Goal: Task Accomplishment & Management: Use online tool/utility

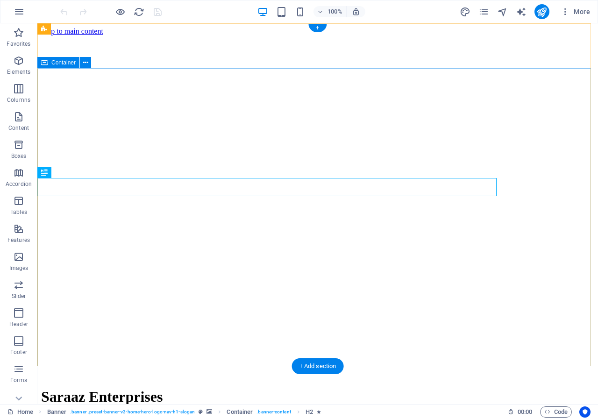
select select "px"
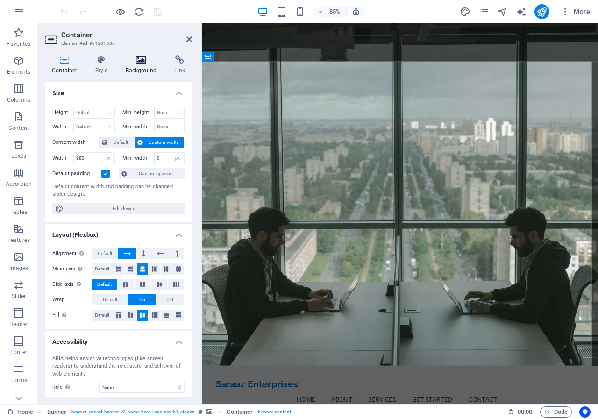
click at [160, 67] on h4 "Background" at bounding box center [143, 65] width 49 height 20
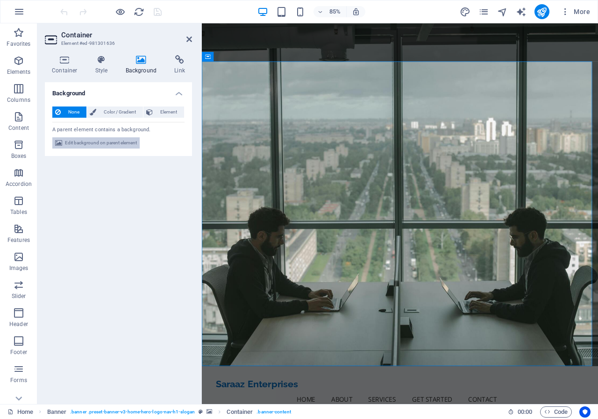
click at [94, 145] on span "Edit background on parent element" at bounding box center [101, 142] width 72 height 11
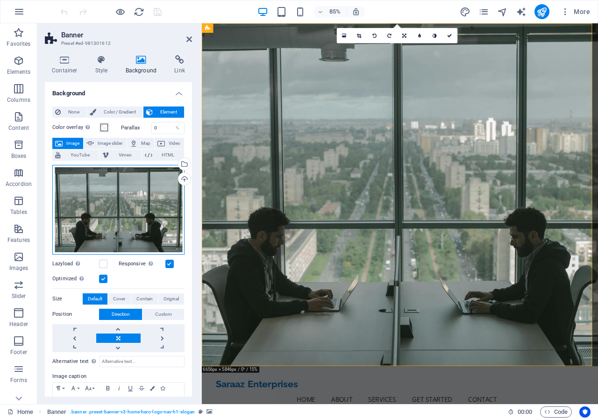
click at [136, 211] on div "Drag files here, click to choose files or select files from Files or our free s…" at bounding box center [118, 210] width 132 height 90
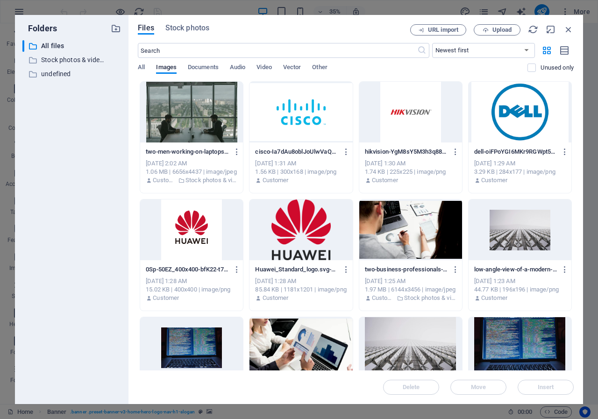
click at [417, 219] on div at bounding box center [410, 230] width 103 height 61
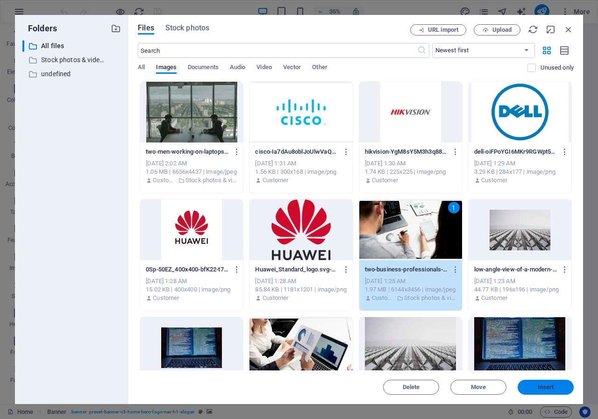
click at [550, 385] on span "Insert" at bounding box center [546, 388] width 16 height 6
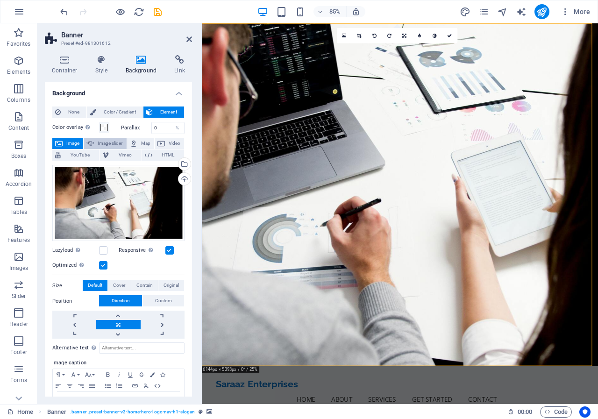
click at [106, 140] on span "Image slider" at bounding box center [110, 143] width 27 height 11
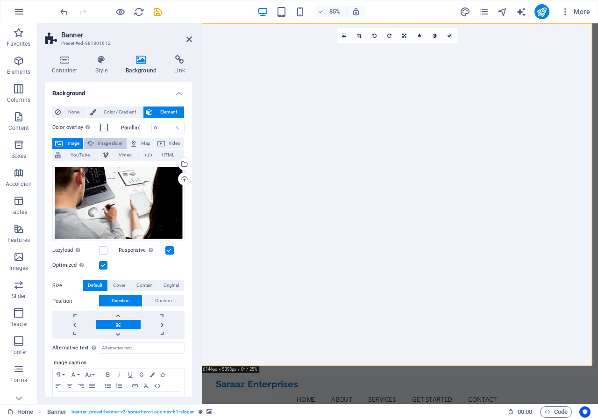
select select "ms"
select select "s"
select select "progressive"
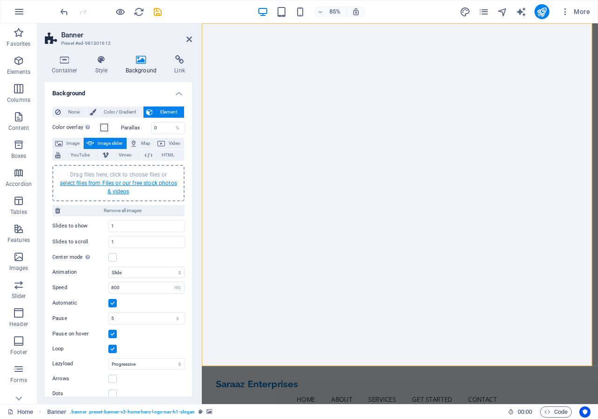
click at [127, 184] on link "select files from Files or our free stock photos & videos" at bounding box center [118, 187] width 117 height 15
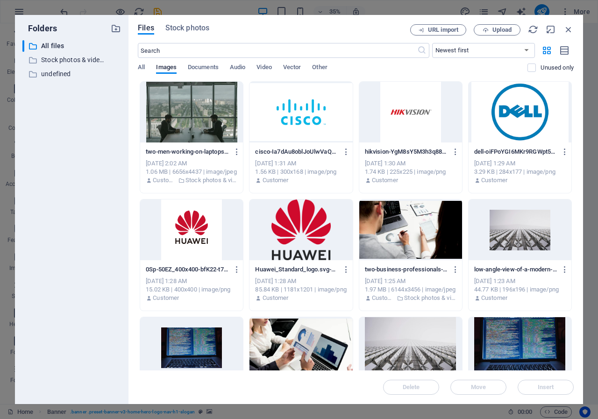
click at [209, 104] on div at bounding box center [191, 112] width 103 height 61
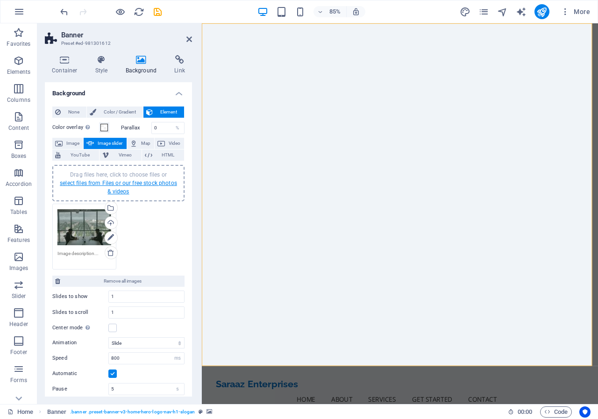
click at [139, 184] on link "select files from Files or our free stock photos & videos" at bounding box center [118, 187] width 117 height 15
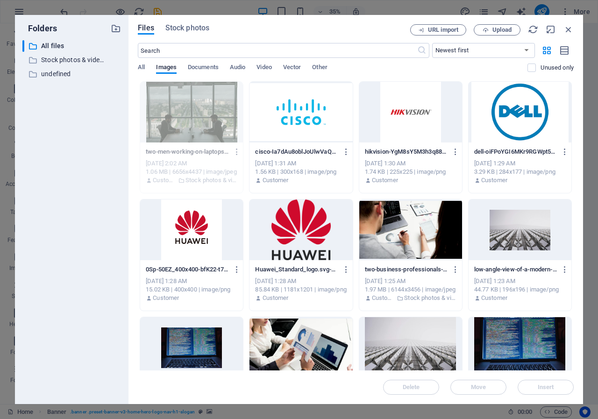
click at [427, 236] on div at bounding box center [410, 230] width 103 height 61
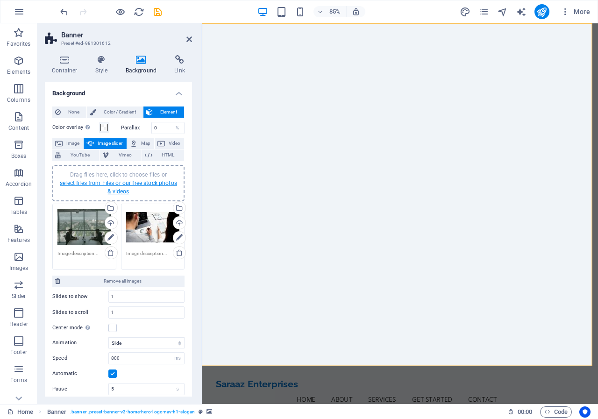
click at [125, 182] on link "select files from Files or our free stock photos & videos" at bounding box center [118, 187] width 117 height 15
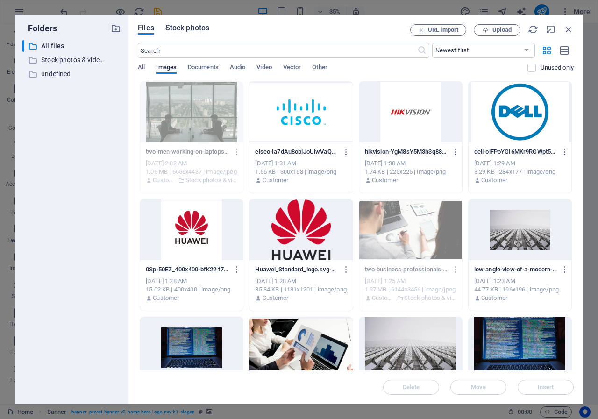
click at [184, 29] on span "Stock photos" at bounding box center [187, 27] width 44 height 11
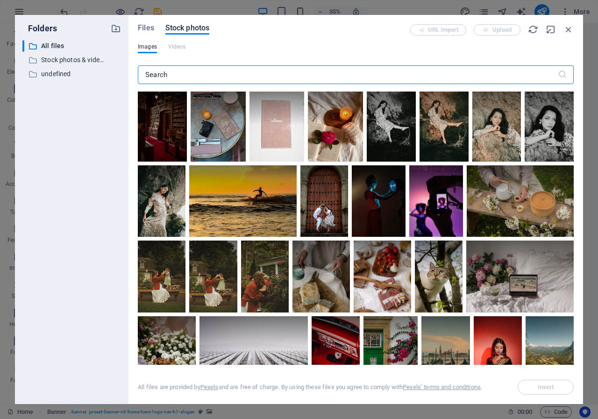
scroll to position [1636, 0]
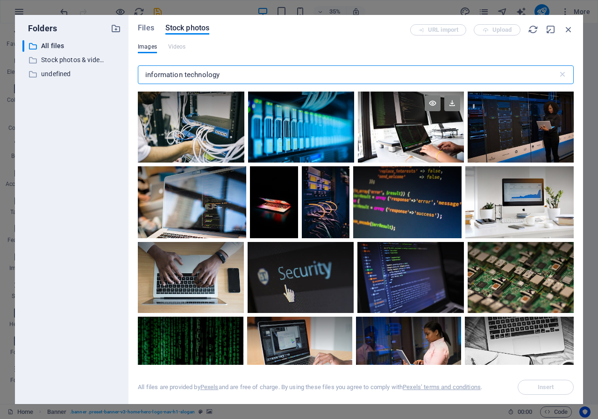
type input "information technology"
click at [385, 134] on div at bounding box center [411, 127] width 106 height 71
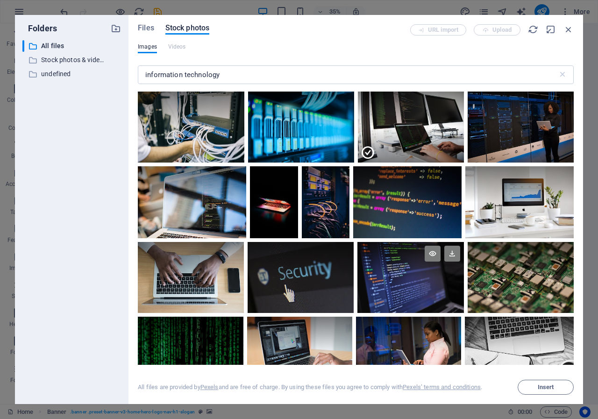
drag, startPoint x: 535, startPoint y: 390, endPoint x: 409, endPoint y: 289, distance: 160.6
click at [535, 387] on span "Insert" at bounding box center [546, 388] width 48 height 6
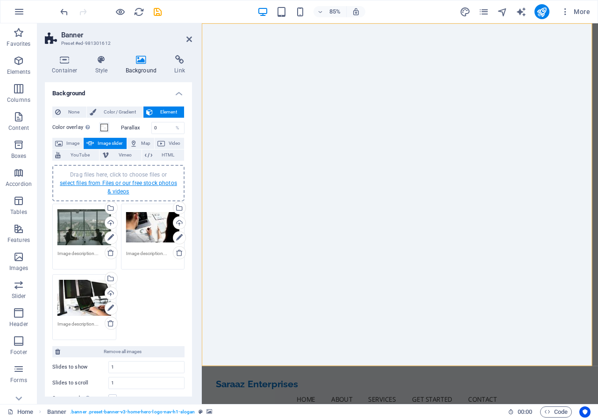
click at [132, 182] on link "select files from Files or our free stock photos & videos" at bounding box center [118, 187] width 117 height 15
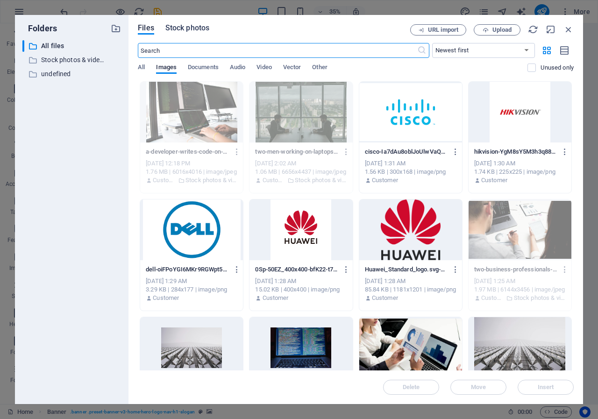
click at [186, 29] on span "Stock photos" at bounding box center [187, 27] width 44 height 11
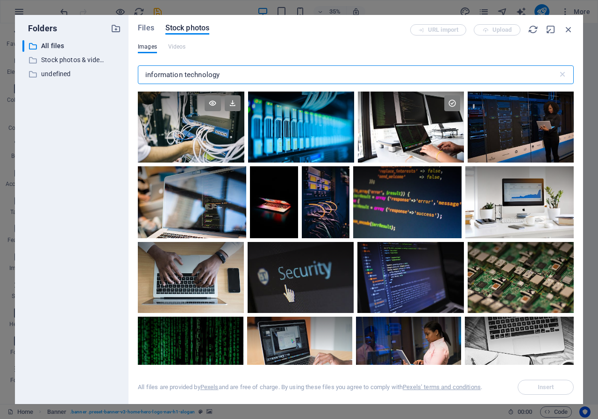
click at [203, 136] on div at bounding box center [191, 127] width 106 height 71
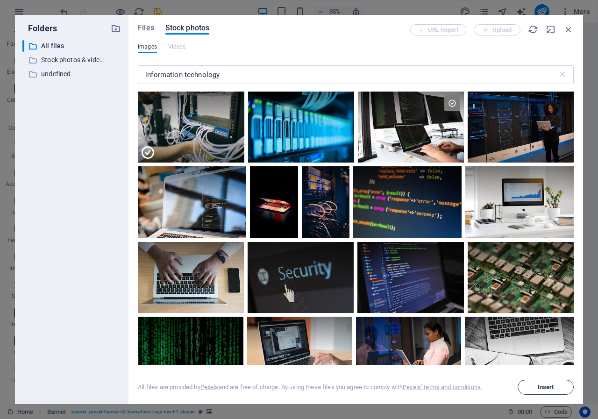
click at [548, 388] on span "Insert" at bounding box center [546, 388] width 16 height 6
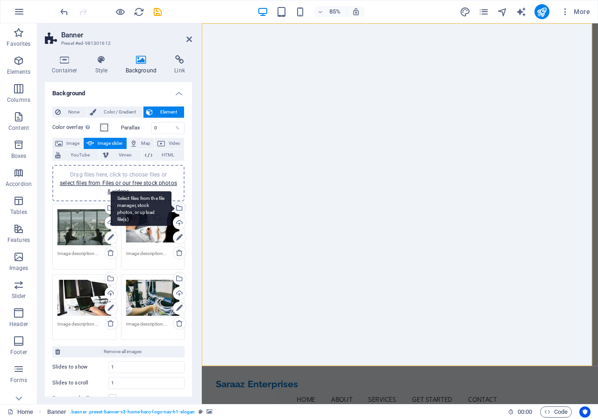
scroll to position [93, 0]
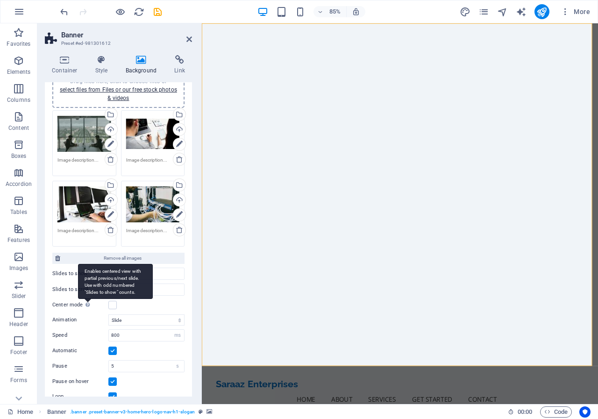
click at [87, 299] on div "Enables centered view with partial previous/next slide. Use with odd numbered "…" at bounding box center [115, 281] width 75 height 35
click at [0, 0] on input "Center mode Enables centered view with partial previous/next slide. Use with od…" at bounding box center [0, 0] width 0 height 0
click at [87, 299] on div "Enables centered view with partial previous/next slide. Use with odd numbered "…" at bounding box center [115, 281] width 75 height 35
click at [0, 0] on input "Center mode Enables centered view with partial previous/next slide. Use with od…" at bounding box center [0, 0] width 0 height 0
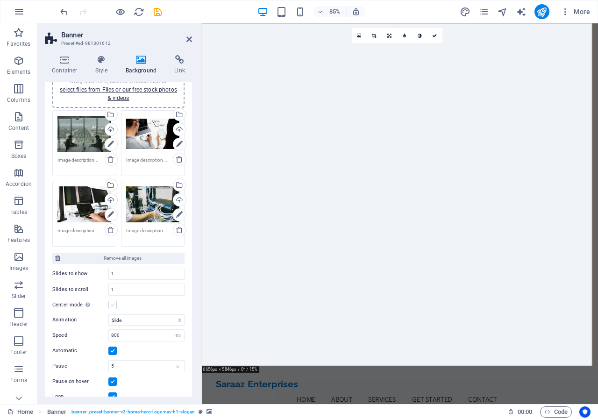
click at [115, 307] on label at bounding box center [112, 305] width 8 height 8
click at [0, 0] on input "Center mode Enables centered view with partial previous/next slide. Use with od…" at bounding box center [0, 0] width 0 height 0
click at [115, 307] on label at bounding box center [112, 305] width 8 height 8
click at [0, 0] on input "Center mode Enables centered view with partial previous/next slide. Use with od…" at bounding box center [0, 0] width 0 height 0
click at [115, 307] on label at bounding box center [112, 305] width 8 height 8
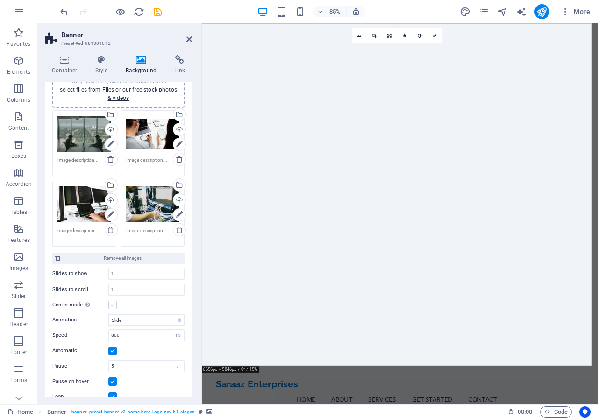
click at [0, 0] on input "Center mode Enables centered view with partial previous/next slide. Use with od…" at bounding box center [0, 0] width 0 height 0
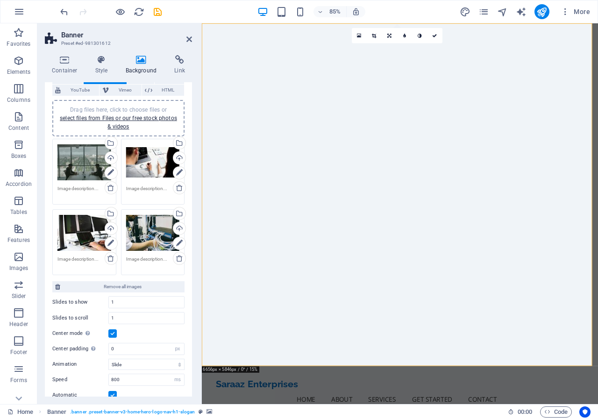
scroll to position [167, 0]
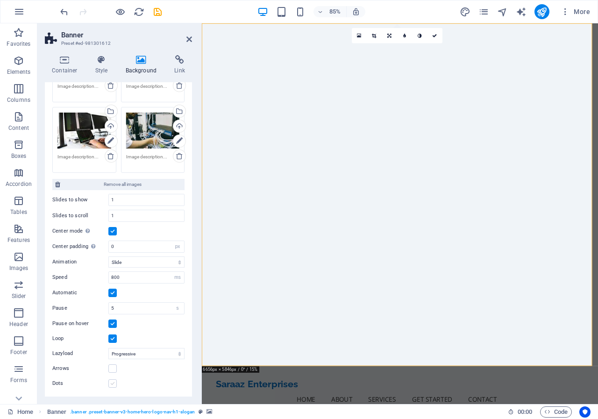
click at [115, 385] on label at bounding box center [112, 384] width 8 height 8
click at [0, 0] on input "Dots" at bounding box center [0, 0] width 0 height 0
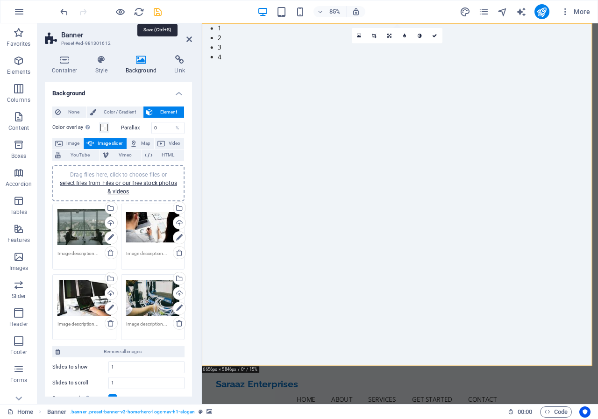
click at [161, 16] on icon "save" at bounding box center [157, 12] width 11 height 11
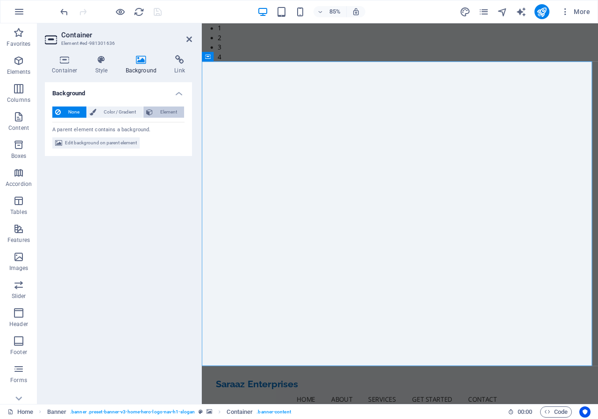
click at [168, 115] on span "Element" at bounding box center [169, 112] width 26 height 11
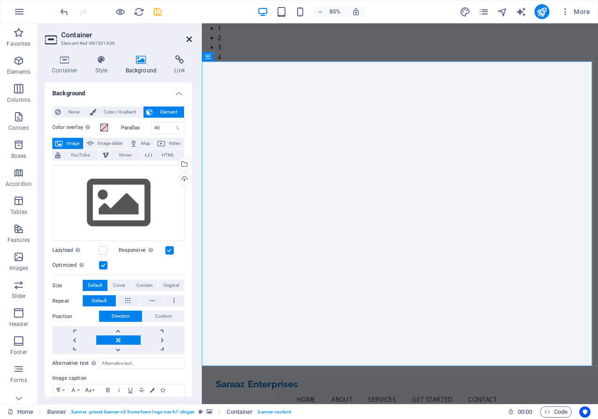
click at [188, 42] on icon at bounding box center [190, 39] width 6 height 7
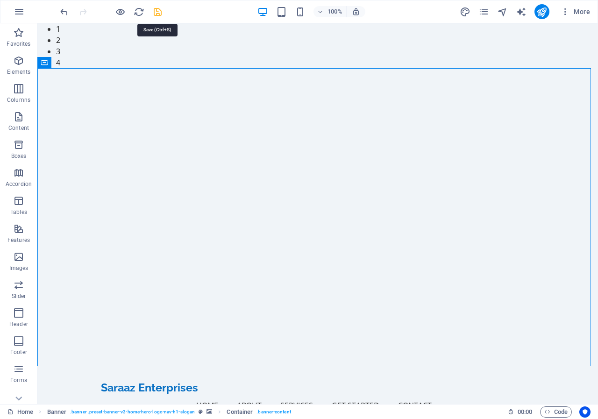
click at [156, 12] on icon "save" at bounding box center [157, 12] width 11 height 11
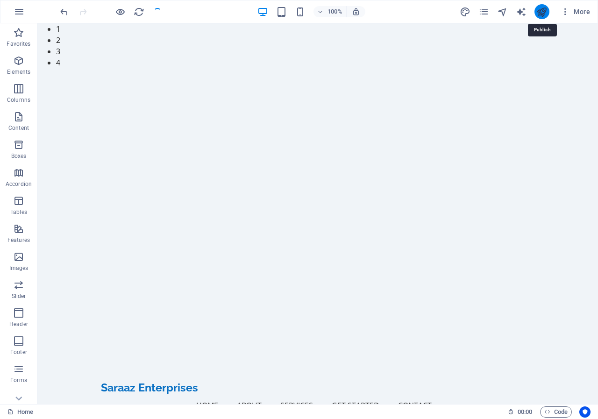
click at [544, 9] on icon "publish" at bounding box center [542, 12] width 11 height 11
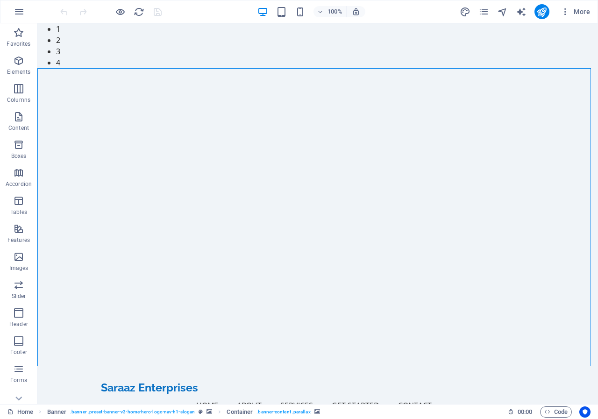
select select "px"
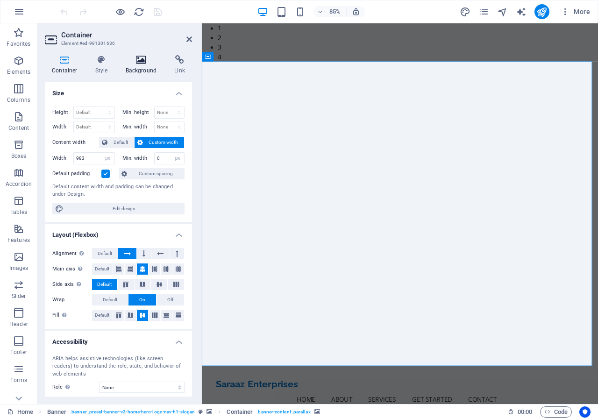
click at [134, 62] on icon at bounding box center [141, 59] width 45 height 9
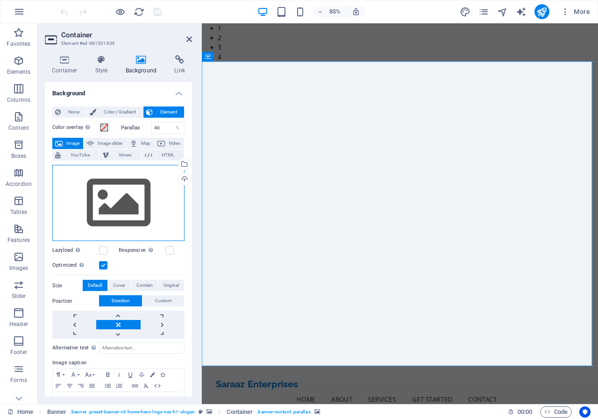
click at [109, 201] on div "Drag files here, click to choose files or select files from Files or our free s…" at bounding box center [118, 203] width 132 height 77
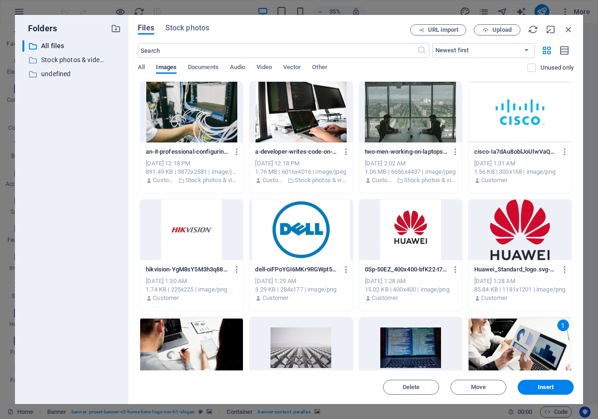
click at [409, 342] on div at bounding box center [410, 347] width 103 height 61
click at [409, 342] on div "1" at bounding box center [410, 347] width 103 height 61
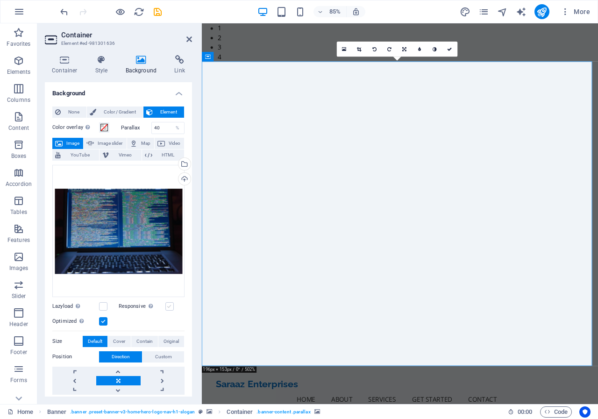
click at [168, 304] on label at bounding box center [169, 306] width 8 height 8
click at [0, 0] on input "Responsive Automatically load retina image and smartphone optimized sizes." at bounding box center [0, 0] width 0 height 0
click at [100, 68] on h4 "Style" at bounding box center [103, 65] width 30 height 20
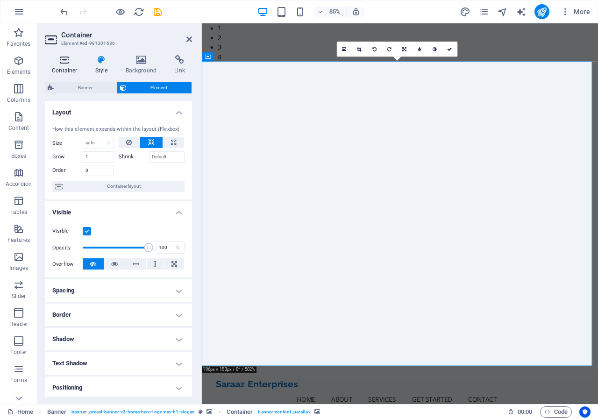
click at [68, 65] on h4 "Container" at bounding box center [66, 65] width 43 height 20
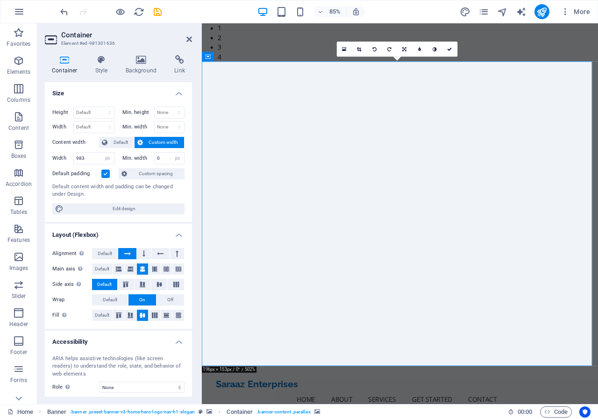
click at [159, 142] on span "Custom width" at bounding box center [164, 142] width 36 height 11
drag, startPoint x: 151, startPoint y: 17, endPoint x: 187, endPoint y: 39, distance: 42.2
click at [187, 39] on icon at bounding box center [190, 39] width 6 height 7
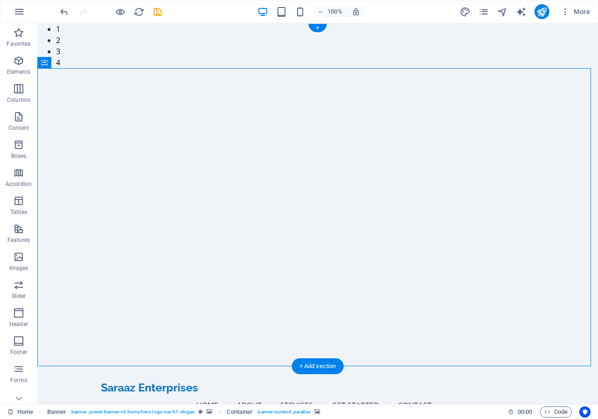
select select "px"
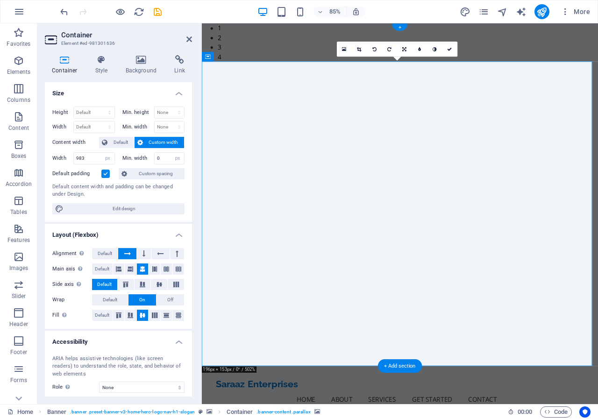
click at [149, 61] on icon at bounding box center [141, 59] width 45 height 9
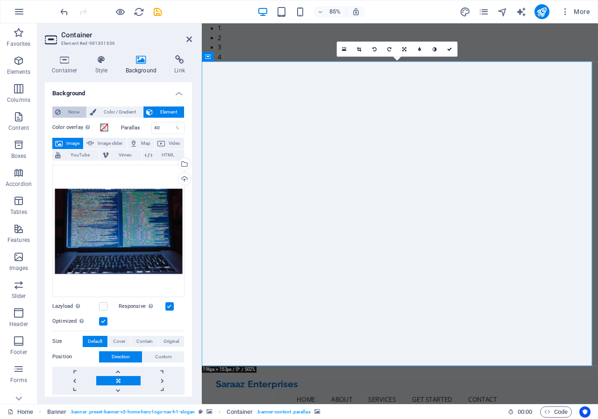
click at [73, 113] on span "None" at bounding box center [74, 112] width 20 height 11
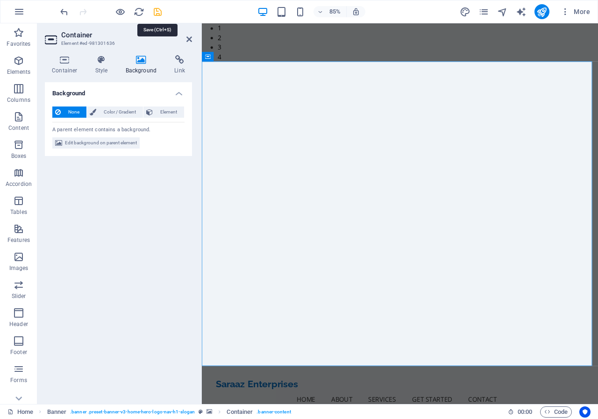
click at [156, 16] on icon "save" at bounding box center [157, 12] width 11 height 11
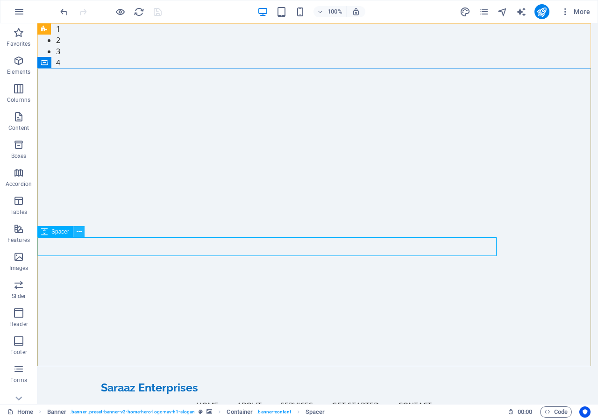
click at [79, 232] on icon at bounding box center [79, 232] width 5 height 10
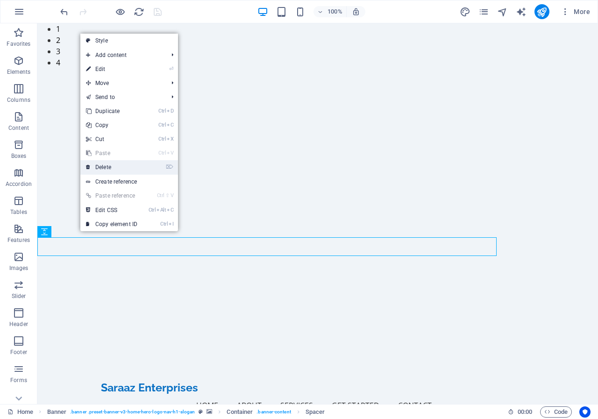
click at [115, 169] on link "⌦ Delete" at bounding box center [111, 167] width 63 height 14
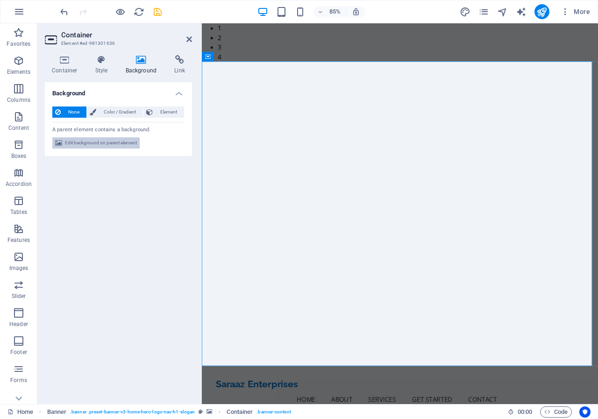
click at [89, 138] on span "Edit background on parent element" at bounding box center [101, 142] width 72 height 11
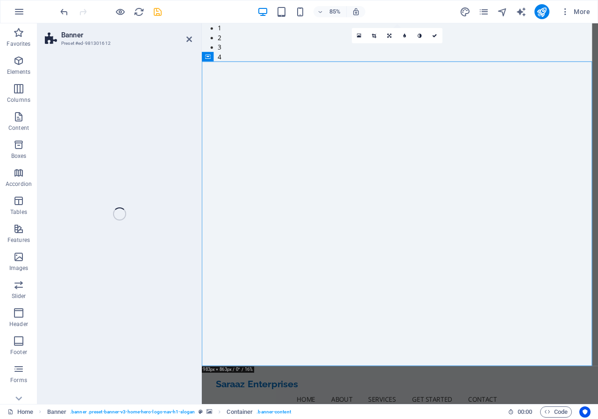
select select "px"
select select "ms"
select select "s"
select select "progressive"
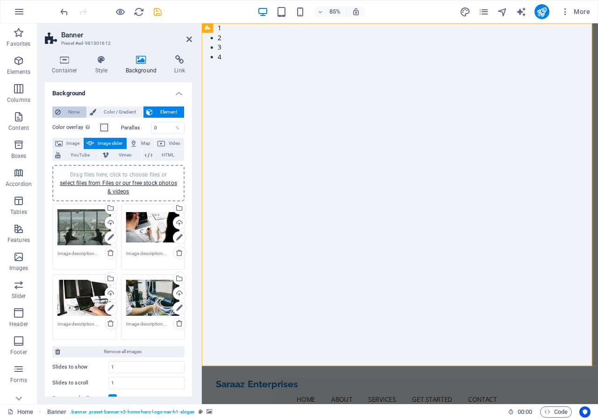
click at [72, 109] on span "None" at bounding box center [74, 112] width 20 height 11
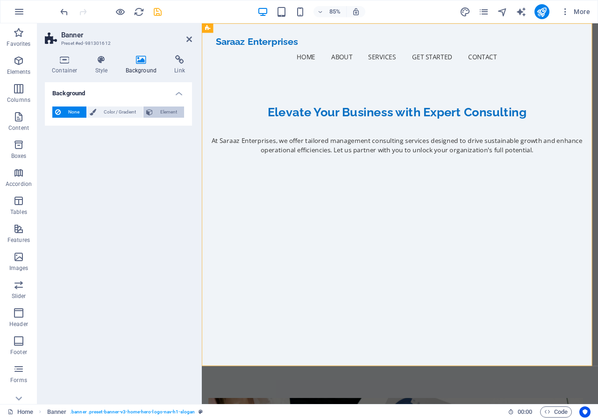
click at [157, 110] on span "Element" at bounding box center [169, 112] width 26 height 11
select select "ms"
select select "s"
select select "progressive"
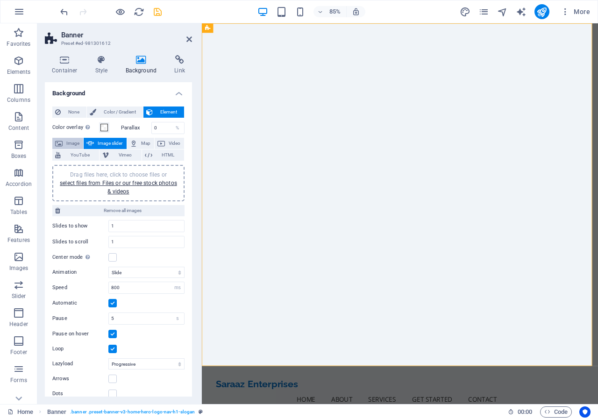
click at [75, 140] on span "Image" at bounding box center [72, 143] width 15 height 11
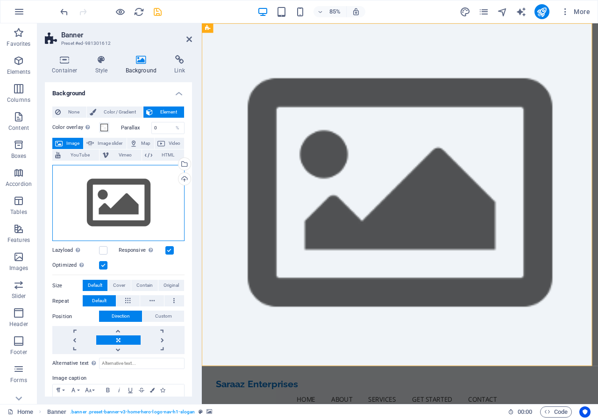
click at [123, 196] on div "Drag files here, click to choose files or select files from Files or our free s…" at bounding box center [118, 203] width 132 height 77
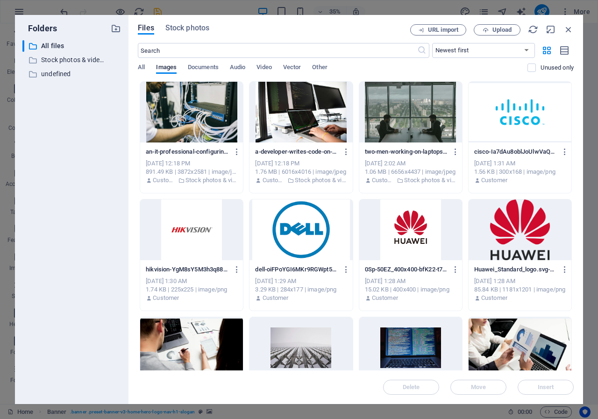
click at [518, 338] on div at bounding box center [520, 347] width 103 height 61
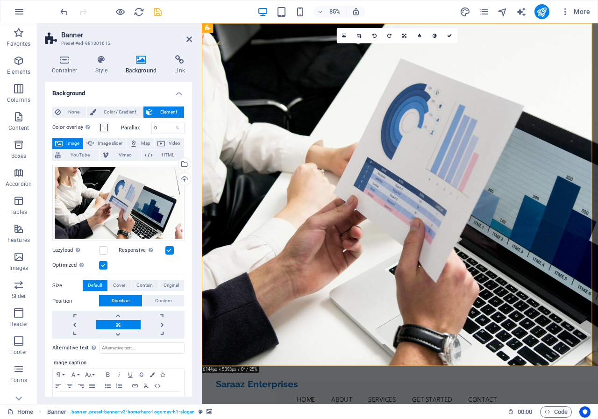
click at [171, 251] on label at bounding box center [169, 250] width 8 height 8
click at [0, 0] on input "Responsive Automatically load retina image and smartphone optimized sizes." at bounding box center [0, 0] width 0 height 0
click at [168, 251] on label at bounding box center [169, 250] width 8 height 8
click at [0, 0] on input "Responsive Automatically load retina image and smartphone optimized sizes." at bounding box center [0, 0] width 0 height 0
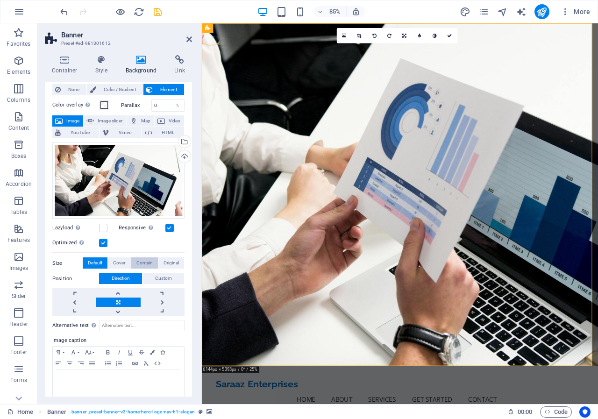
scroll to position [31, 0]
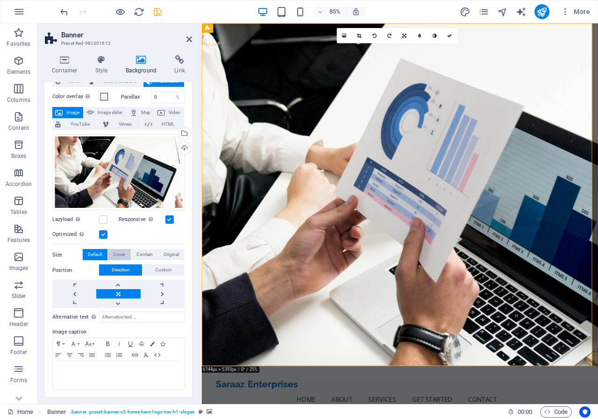
click at [126, 253] on button "Cover" at bounding box center [119, 254] width 22 height 11
click at [90, 254] on span "Default" at bounding box center [95, 254] width 14 height 11
click at [94, 254] on span "Default" at bounding box center [95, 254] width 14 height 11
click at [166, 252] on span "Original" at bounding box center [171, 254] width 15 height 11
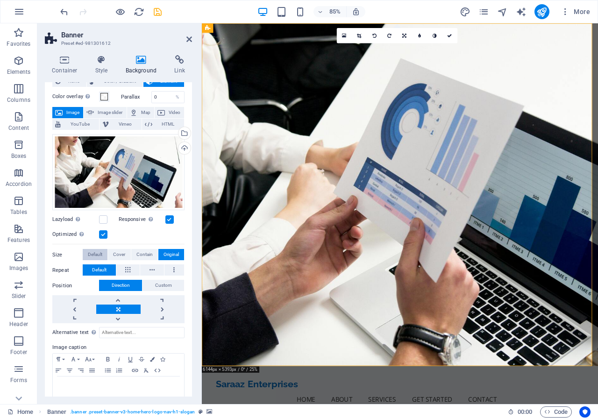
click at [89, 253] on span "Default" at bounding box center [95, 254] width 14 height 11
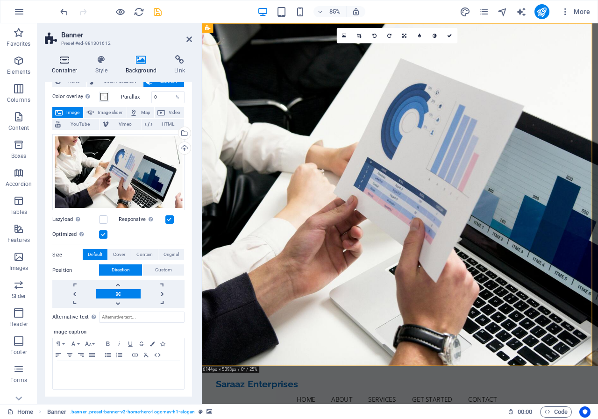
click at [65, 60] on icon at bounding box center [65, 59] width 40 height 9
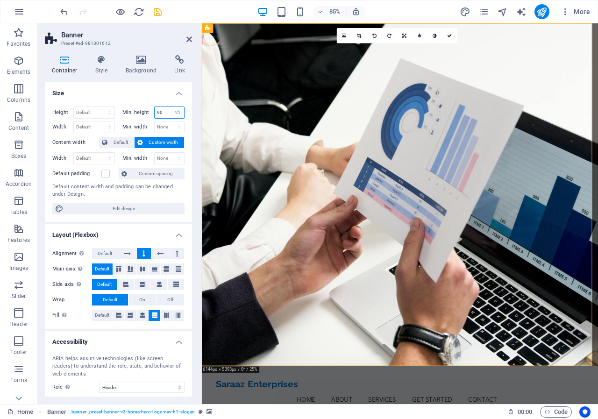
drag, startPoint x: 163, startPoint y: 112, endPoint x: 153, endPoint y: 111, distance: 9.8
click at [155, 111] on input "90" at bounding box center [170, 112] width 30 height 11
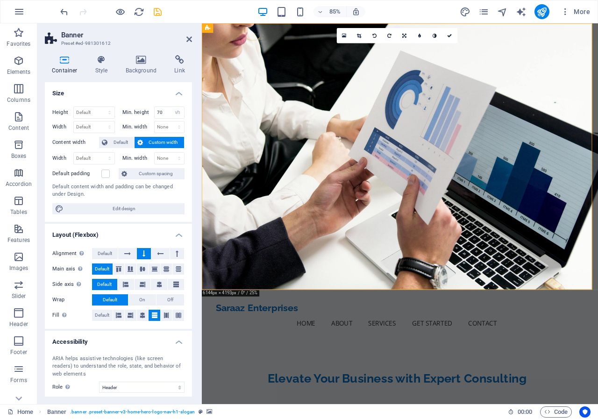
click at [126, 95] on h4 "Size" at bounding box center [118, 90] width 147 height 17
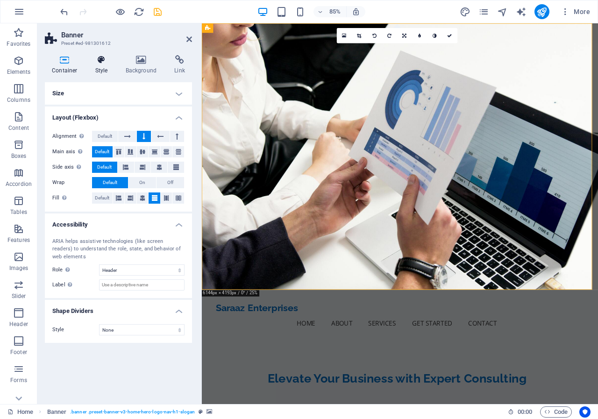
click at [104, 65] on h4 "Style" at bounding box center [103, 65] width 30 height 20
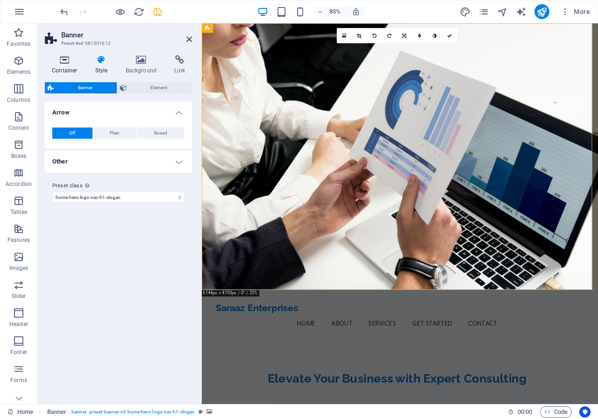
click at [66, 64] on icon at bounding box center [65, 59] width 40 height 9
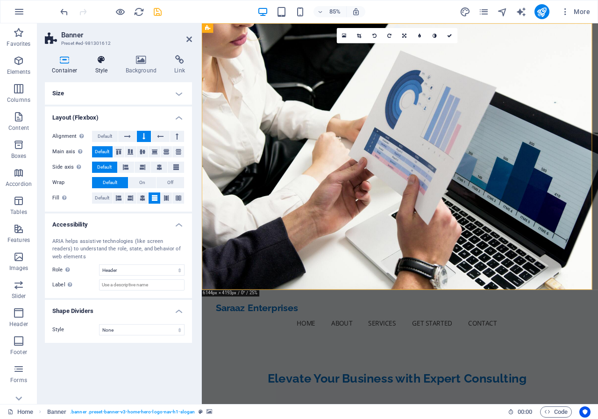
click at [105, 72] on h4 "Style" at bounding box center [103, 65] width 30 height 20
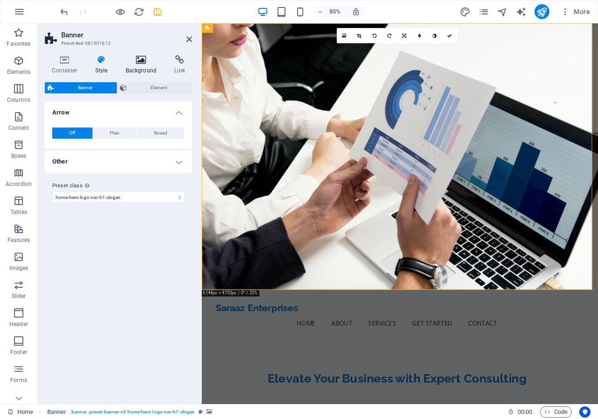
click at [137, 67] on h4 "Background" at bounding box center [143, 65] width 49 height 20
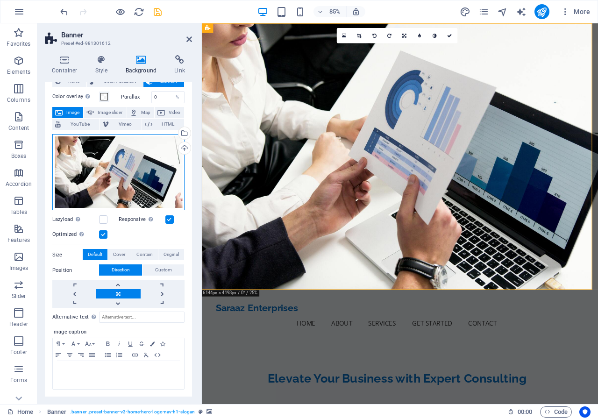
click at [137, 173] on div "Drag files here, click to choose files or select files from Files or our free s…" at bounding box center [118, 172] width 132 height 77
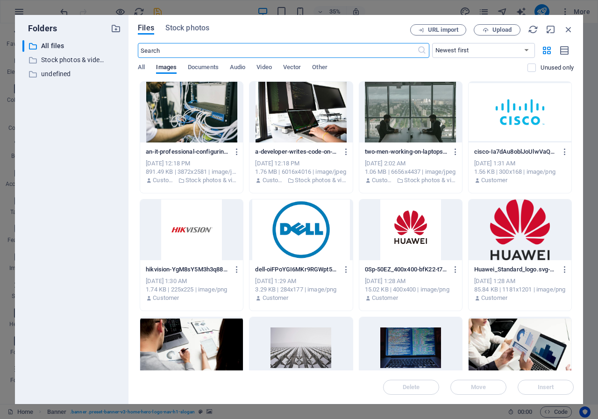
click at [173, 327] on div at bounding box center [191, 347] width 103 height 61
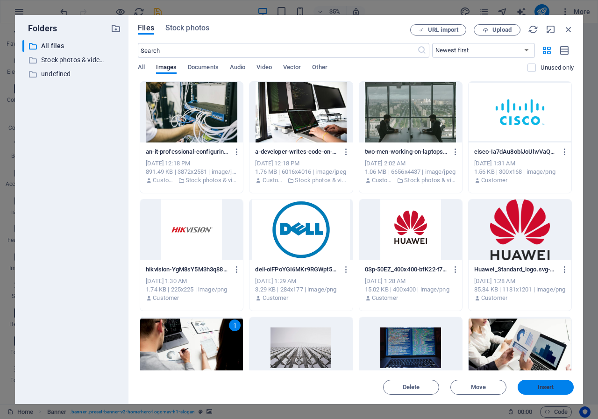
click at [547, 387] on span "Insert" at bounding box center [546, 388] width 16 height 6
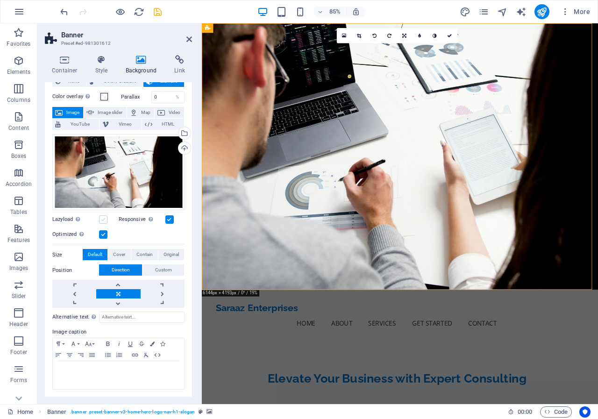
click at [107, 219] on label at bounding box center [103, 219] width 8 height 8
click at [0, 0] on input "Lazyload Loading images after the page loads improves page speed." at bounding box center [0, 0] width 0 height 0
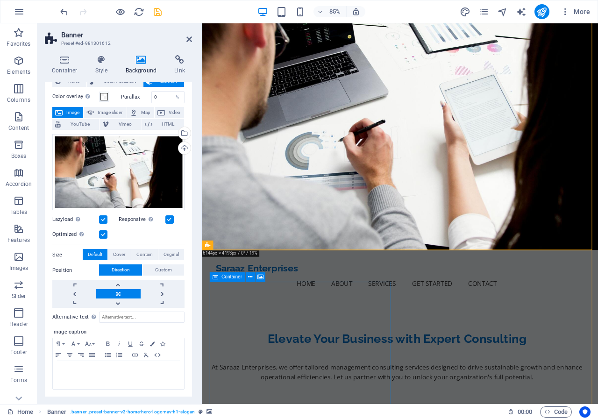
scroll to position [0, 0]
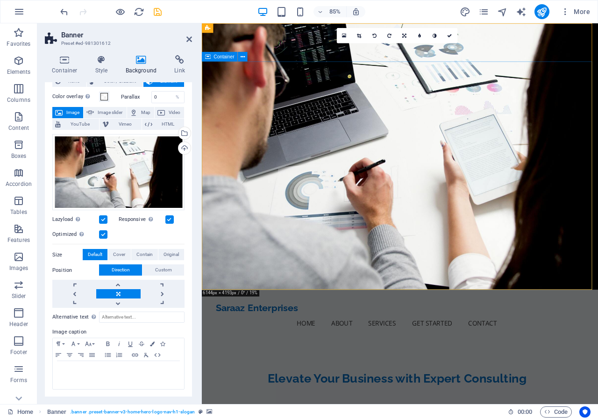
click at [184, 64] on icon at bounding box center [179, 59] width 25 height 9
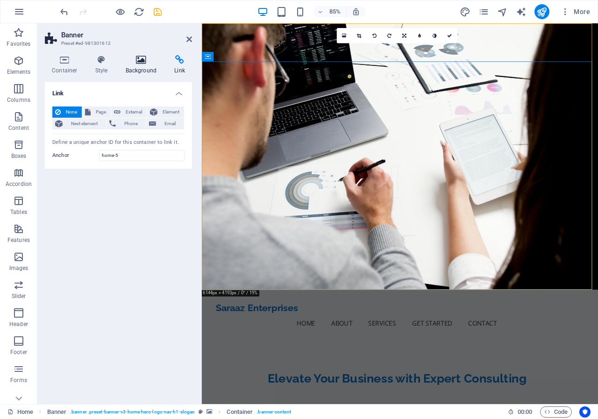
click at [143, 60] on icon at bounding box center [141, 59] width 45 height 9
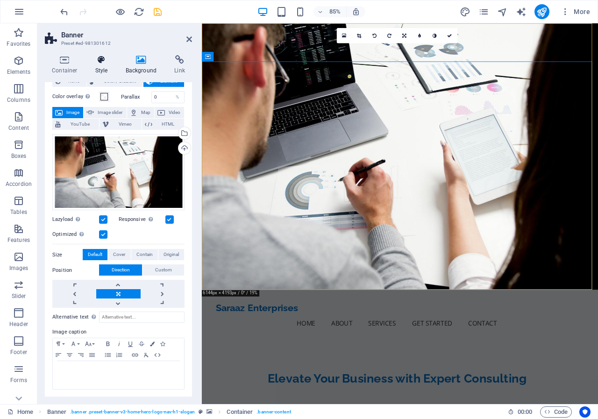
click at [105, 61] on icon at bounding box center [101, 59] width 27 height 9
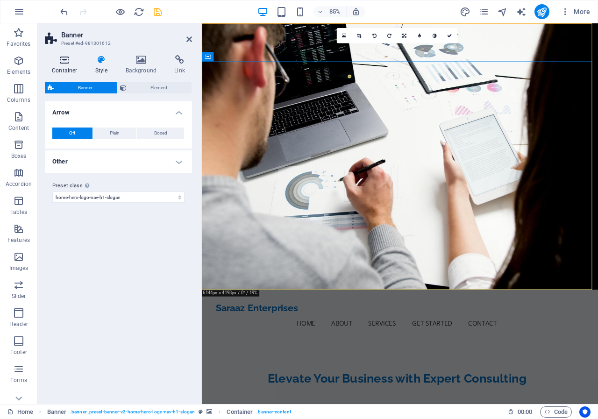
click at [63, 61] on icon at bounding box center [65, 59] width 40 height 9
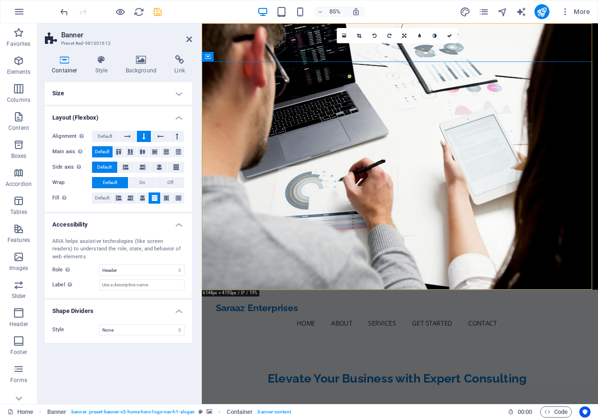
click at [63, 61] on icon at bounding box center [65, 59] width 40 height 9
click at [164, 91] on h4 "Size" at bounding box center [118, 93] width 147 height 22
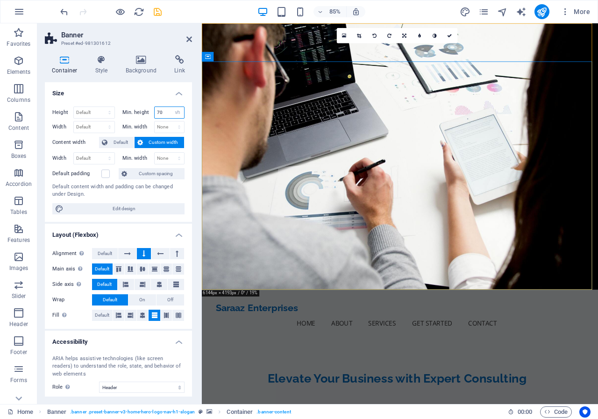
drag, startPoint x: 161, startPoint y: 114, endPoint x: 138, endPoint y: 113, distance: 22.9
click at [138, 113] on div "Min. height 70 None px rem % vh vw" at bounding box center [153, 113] width 63 height 12
type input "50"
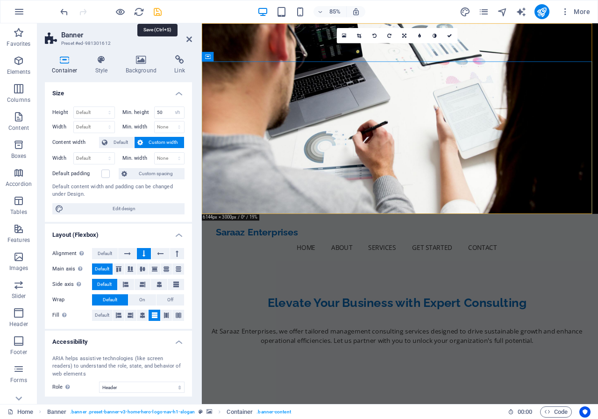
click at [159, 11] on icon "save" at bounding box center [157, 12] width 11 height 11
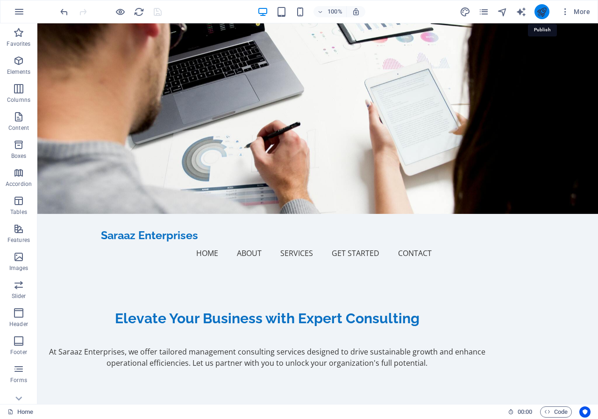
click at [547, 10] on icon "publish" at bounding box center [542, 12] width 11 height 11
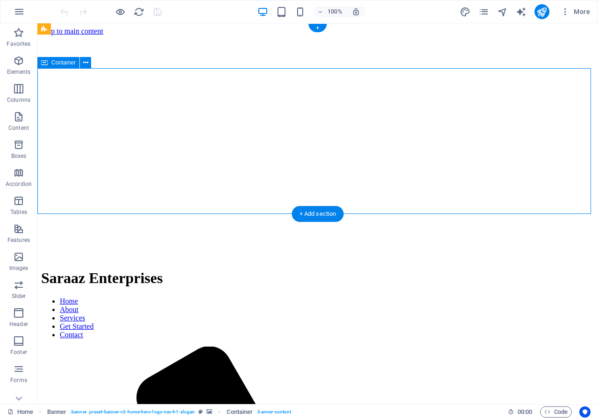
select select "px"
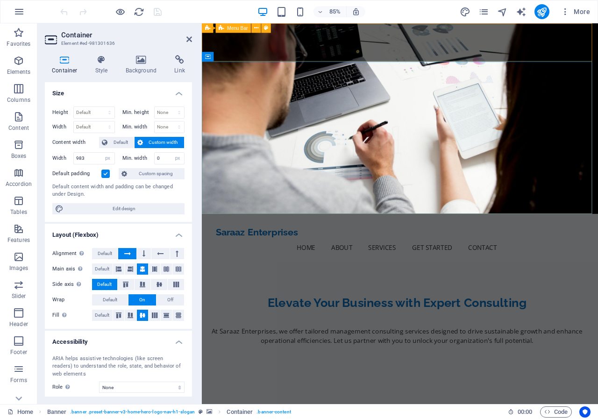
click at [371, 248] on div "Saraaz Enterprises Home About Services Get Started Contact Menu" at bounding box center [435, 277] width 466 height 58
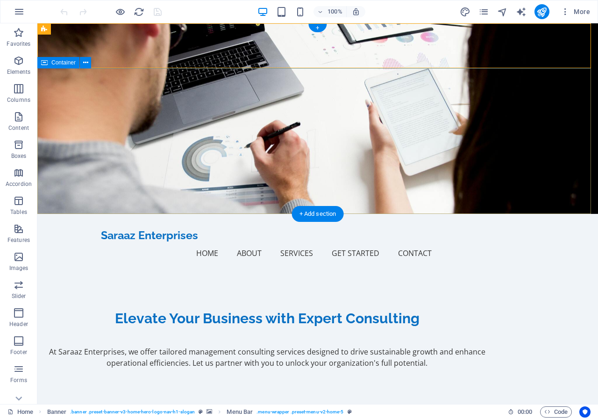
click at [249, 272] on div "Elevate Your Business with Expert Consulting At Saraaz Enterprises, we offer ta…" at bounding box center [317, 339] width 561 height 134
select select "px"
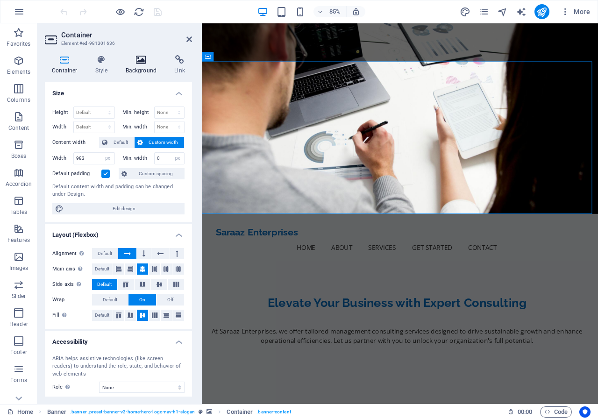
click at [141, 60] on icon at bounding box center [141, 59] width 45 height 9
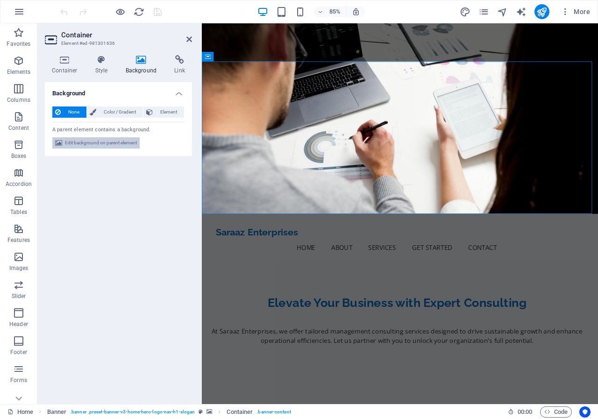
click at [93, 142] on span "Edit background on parent element" at bounding box center [101, 142] width 72 height 11
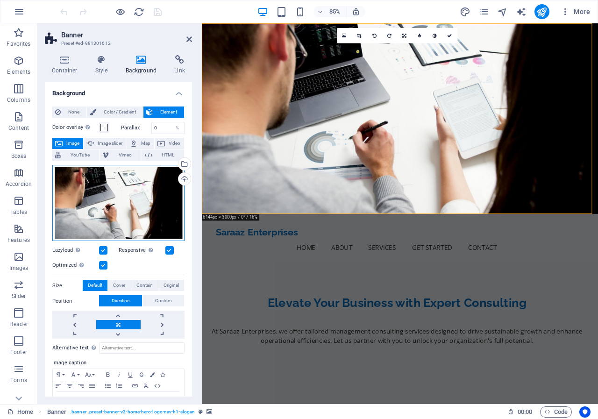
click at [115, 187] on div "Drag files here, click to choose files or select files from Files or our free s…" at bounding box center [118, 203] width 132 height 77
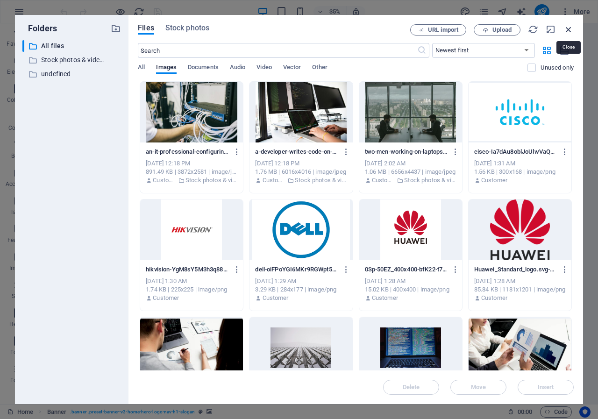
drag, startPoint x: 570, startPoint y: 31, endPoint x: 431, endPoint y: 8, distance: 141.1
click at [570, 31] on icon "button" at bounding box center [569, 29] width 10 height 10
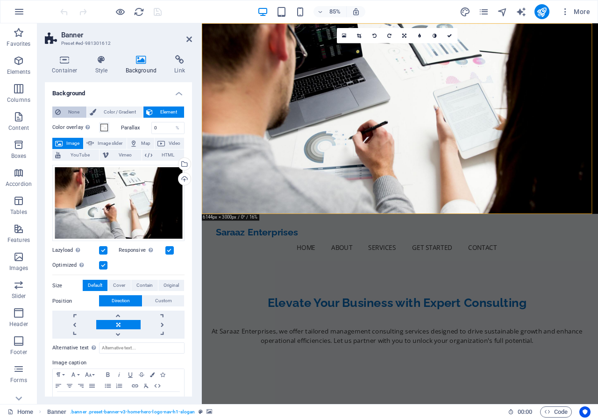
click at [74, 115] on span "None" at bounding box center [74, 112] width 20 height 11
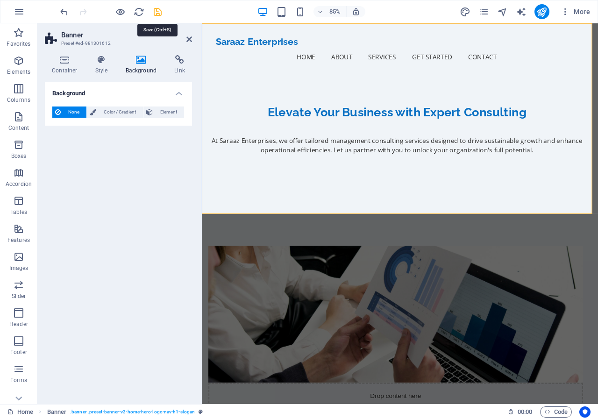
click at [156, 14] on icon "save" at bounding box center [157, 12] width 11 height 11
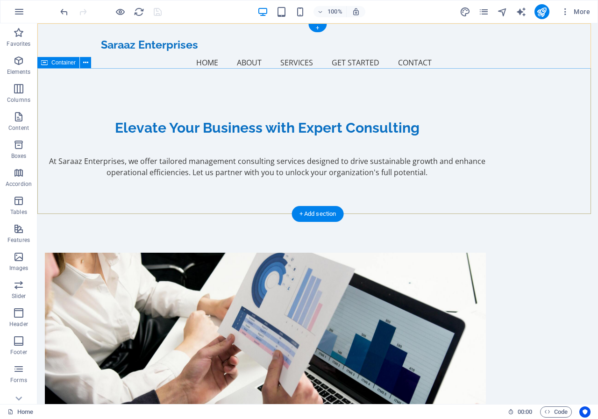
click at [143, 103] on div "Elevate Your Business with Expert Consulting At Saraaz Enterprises, we offer ta…" at bounding box center [317, 148] width 561 height 134
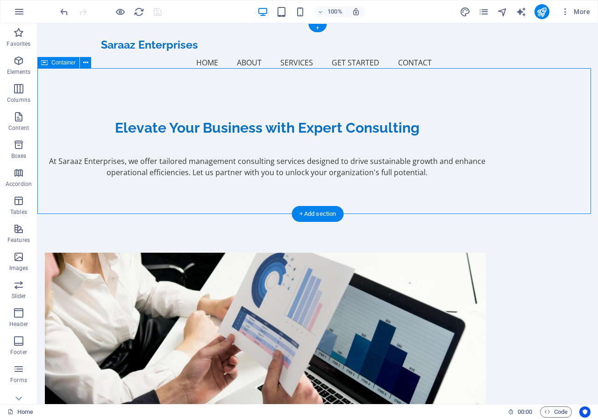
click at [143, 103] on div "Elevate Your Business with Expert Consulting At Saraaz Enterprises, we offer ta…" at bounding box center [317, 148] width 561 height 134
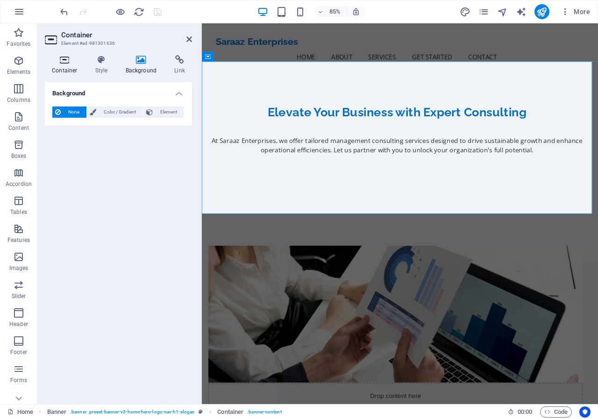
click at [73, 67] on h4 "Container" at bounding box center [66, 65] width 43 height 20
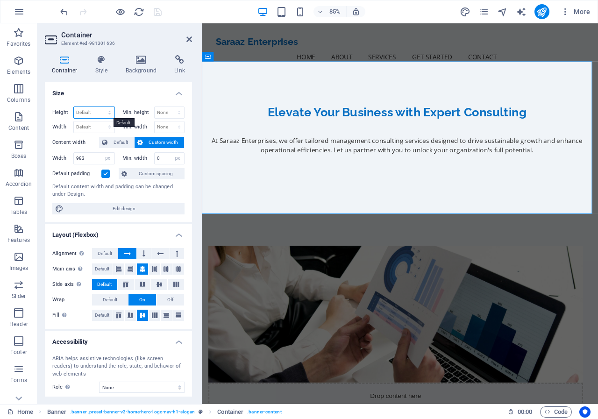
click at [99, 111] on select "Default px rem % vh vw" at bounding box center [94, 112] width 41 height 11
click at [167, 110] on select "None px rem % vh vw" at bounding box center [170, 112] width 30 height 11
click at [117, 141] on span "Default" at bounding box center [120, 142] width 21 height 11
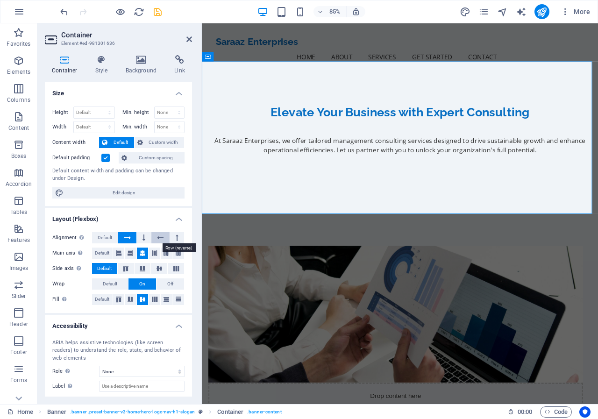
click at [157, 237] on icon at bounding box center [160, 237] width 7 height 11
click at [126, 238] on icon at bounding box center [127, 237] width 7 height 11
click at [108, 240] on span "Default" at bounding box center [105, 237] width 14 height 11
click at [105, 251] on span "Default" at bounding box center [102, 253] width 14 height 11
click at [115, 288] on span "Default" at bounding box center [110, 284] width 14 height 11
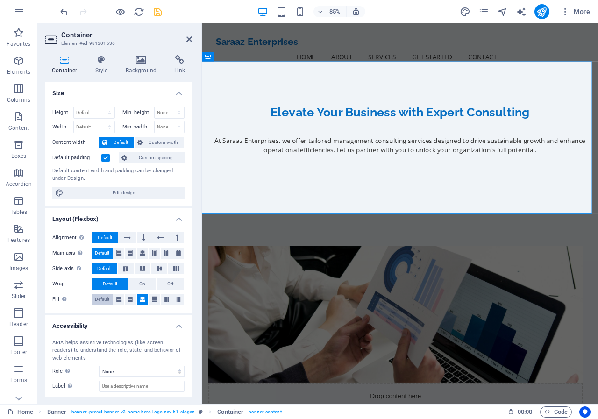
click at [101, 301] on span "Default" at bounding box center [102, 299] width 14 height 11
click at [130, 300] on icon at bounding box center [131, 299] width 6 height 11
click at [140, 300] on icon at bounding box center [143, 299] width 6 height 11
click at [99, 301] on span "Default" at bounding box center [102, 299] width 14 height 11
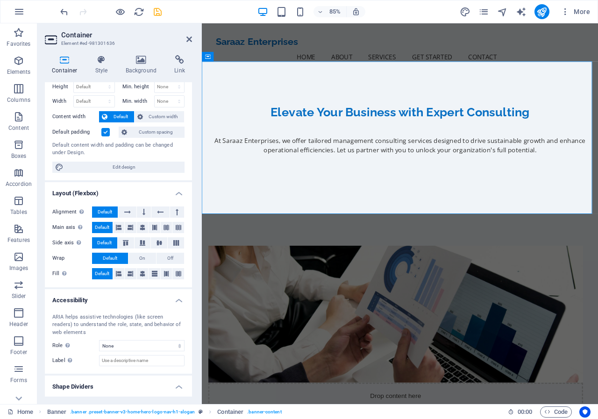
scroll to position [48, 0]
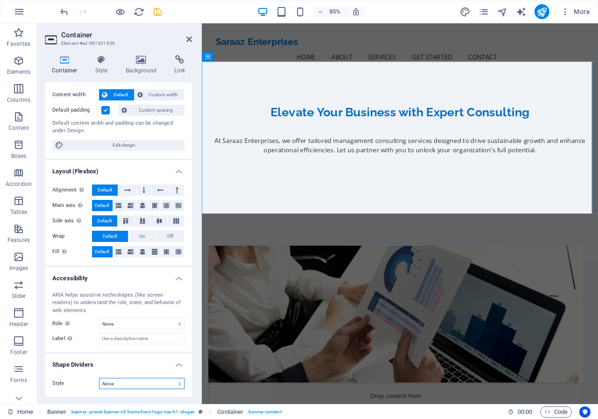
click at [131, 386] on select "None Triangle Square Diagonal Polygon 1 Polygon 2 Zigzag Multiple Zigzags Waves…" at bounding box center [142, 383] width 86 height 11
click at [158, 12] on icon "save" at bounding box center [157, 12] width 11 height 11
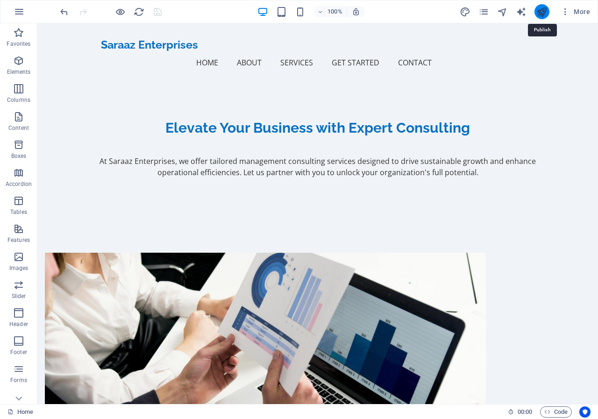
click at [538, 12] on icon "publish" at bounding box center [542, 12] width 11 height 11
